Goal: Obtain resource: Obtain resource

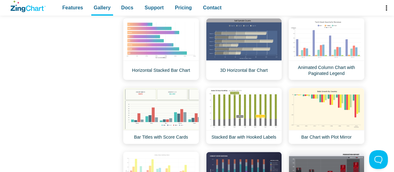
scroll to position [802, 0]
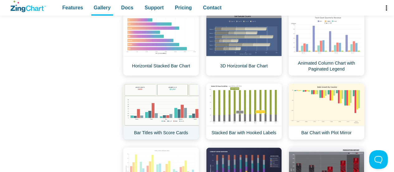
click at [159, 101] on link "Bar Titles with Score Cards" at bounding box center [161, 111] width 76 height 56
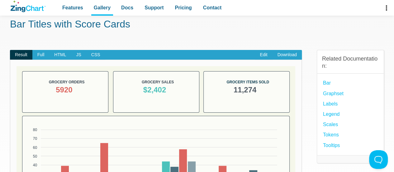
scroll to position [25, 0]
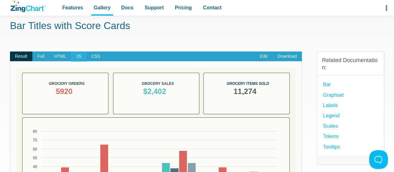
click at [77, 57] on span "JS" at bounding box center [78, 56] width 15 height 10
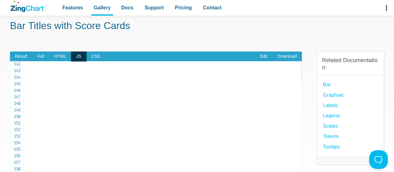
scroll to position [924, 0]
click at [27, 53] on span "Result" at bounding box center [21, 56] width 22 height 10
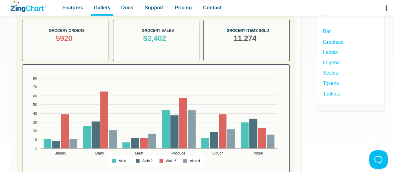
scroll to position [0, 0]
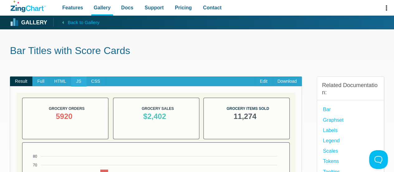
click at [80, 77] on span "JS" at bounding box center [78, 81] width 15 height 10
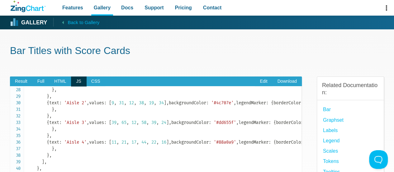
scroll to position [171, 0]
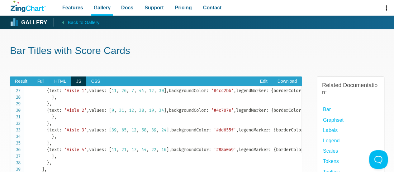
click at [64, 116] on code "let chartConfig = { backgroundColor : '#f5f7ea' , graphset : [ { type : 'null' …" at bounding box center [164, 57] width 275 height 281
drag, startPoint x: 42, startPoint y: 116, endPoint x: 55, endPoint y: 146, distance: 32.3
click at [55, 146] on code "let chartConfig = { backgroundColor : '#f5f7ea' , graphset : [ { type : 'null' …" at bounding box center [164, 57] width 275 height 281
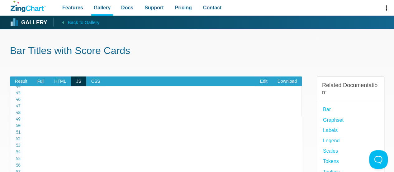
scroll to position [328, 0]
copy code "{ type : 'null' , backgroundColor : '#fbfcf7' , borderColor : '#384653' , borde…"
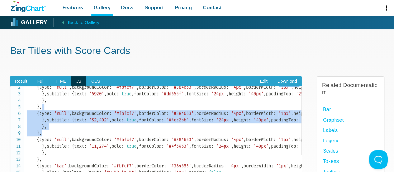
scroll to position [8, 0]
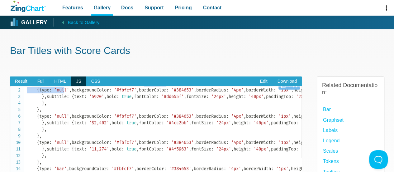
drag, startPoint x: 31, startPoint y: 97, endPoint x: 67, endPoint y: 112, distance: 39.0
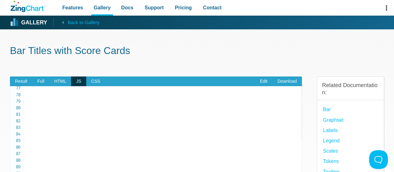
scroll to position [499, 0]
drag, startPoint x: 47, startPoint y: 153, endPoint x: 47, endPoint y: 109, distance: 44.2
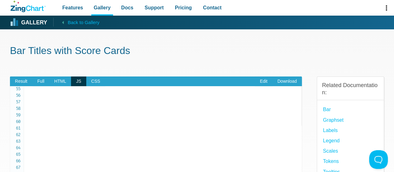
scroll to position [356, 0]
copy code "{ type : 'null' , backgroundColor : '#fbfcf7' , borderColor : '#384653' , borde…"
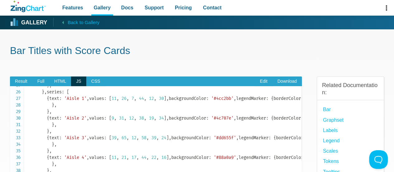
scroll to position [164, 0]
drag, startPoint x: 45, startPoint y: 124, endPoint x: 77, endPoint y: 142, distance: 36.4
click at [77, 142] on code "let chartConfig = { backgroundColor : '#f5f7ea' , graphset : [ { type : 'null' …" at bounding box center [164, 64] width 275 height 281
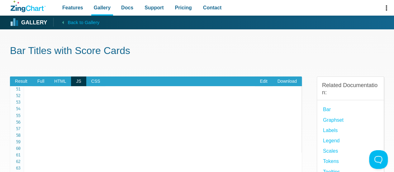
scroll to position [335, 0]
copy code "{ type : 'null' , backgroundColor : '#fbfcf7' , borderColor : '#384653' , borde…"
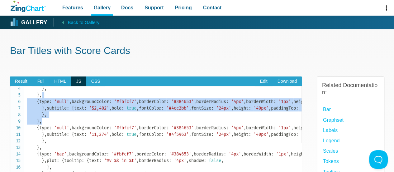
scroll to position [0, 0]
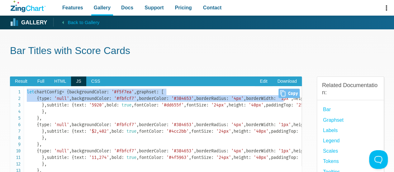
drag, startPoint x: 27, startPoint y: 91, endPoint x: 80, endPoint y: 144, distance: 75.3
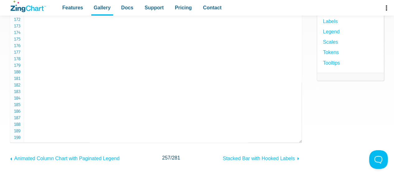
scroll to position [108, 0]
copy code "let chartConfig = { backgroundColor : '#f5f7ea' , graphset : [ { type : 'null' …"
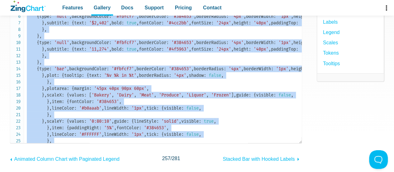
scroll to position [0, 0]
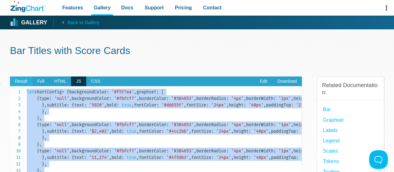
click at [21, 79] on span "Result" at bounding box center [21, 81] width 22 height 10
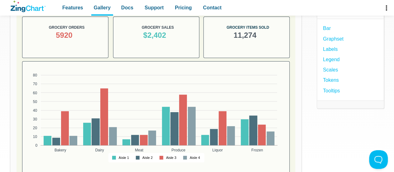
scroll to position [82, 0]
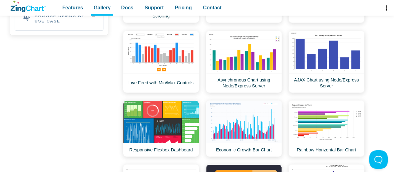
scroll to position [458, 0]
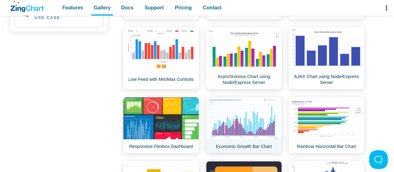
click at [235, 120] on link "Economic Growth Bar Chart" at bounding box center [244, 125] width 76 height 56
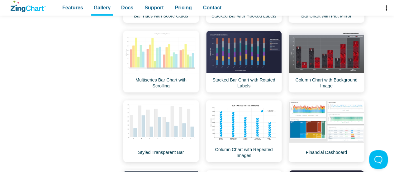
scroll to position [919, 0]
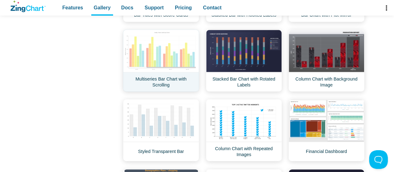
click at [174, 49] on link "Multiseries Bar Chart with Scrolling" at bounding box center [161, 61] width 76 height 62
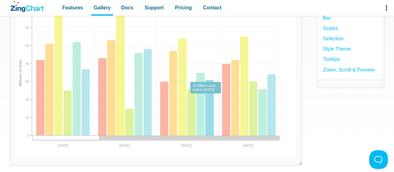
scroll to position [102, 0]
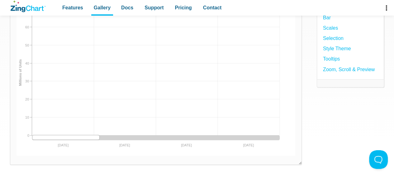
drag, startPoint x: 95, startPoint y: 138, endPoint x: 82, endPoint y: 137, distance: 12.5
click at [82, 137] on div "App Content" at bounding box center [66, 137] width 68 height 5
